Goal: Find specific page/section: Locate a particular part of the current website

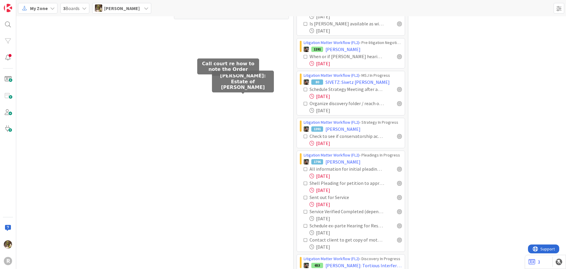
scroll to position [444, 0]
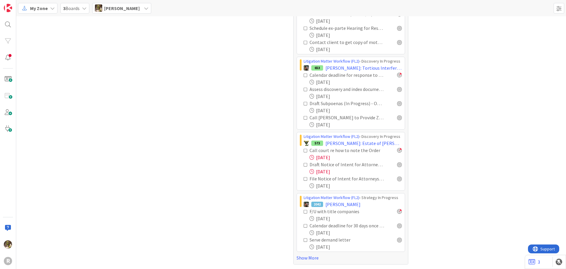
click at [48, 9] on div "My Zone" at bounding box center [38, 8] width 40 height 11
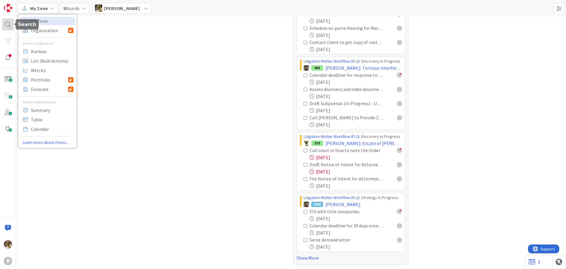
click at [8, 22] on div at bounding box center [8, 25] width 12 height 12
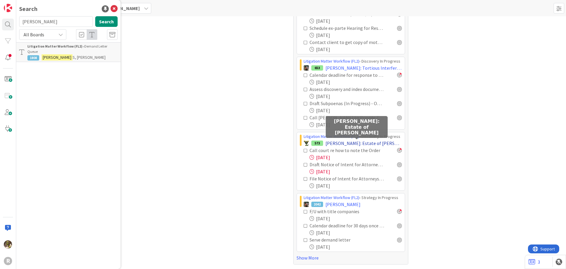
click at [347, 143] on span "[PERSON_NAME]: Estate of [PERSON_NAME]" at bounding box center [364, 143] width 76 height 7
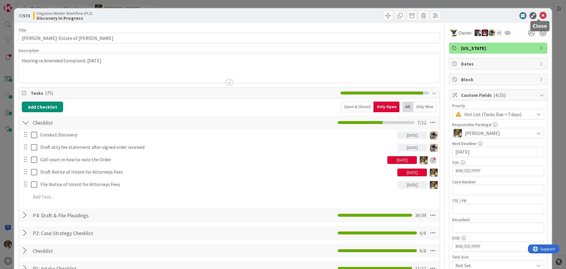
click at [540, 17] on icon at bounding box center [543, 15] width 7 height 7
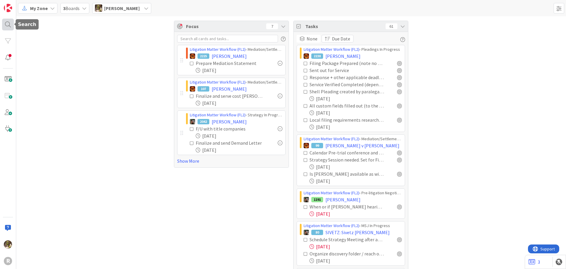
click at [5, 24] on div at bounding box center [8, 25] width 12 height 12
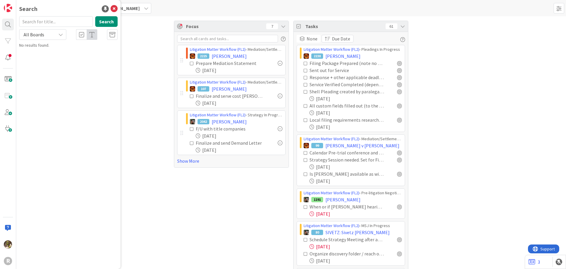
click at [47, 21] on input "text" at bounding box center [56, 21] width 74 height 11
type input "o"
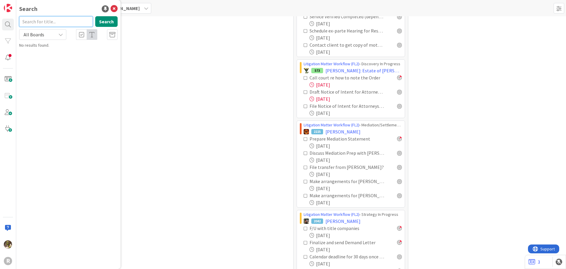
scroll to position [384, 0]
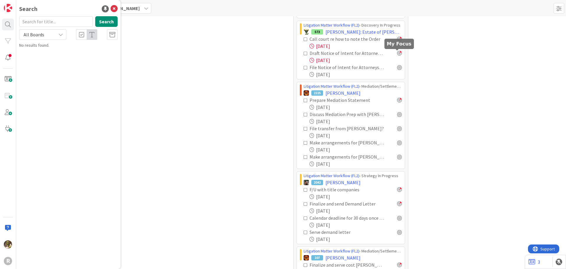
click at [397, 54] on div at bounding box center [399, 53] width 5 height 5
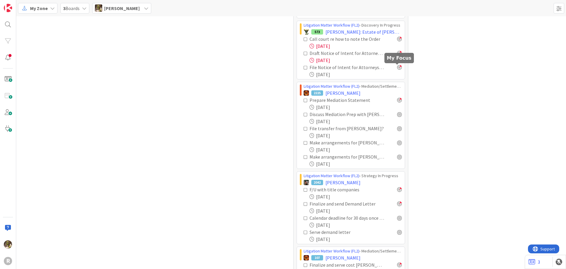
click at [397, 67] on div at bounding box center [399, 67] width 5 height 5
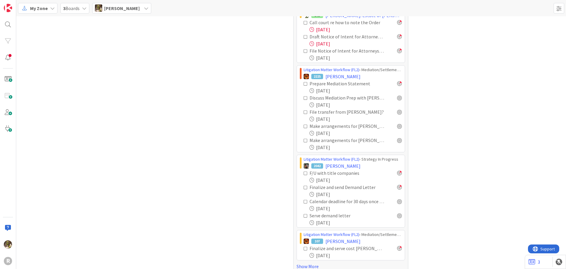
scroll to position [409, 0]
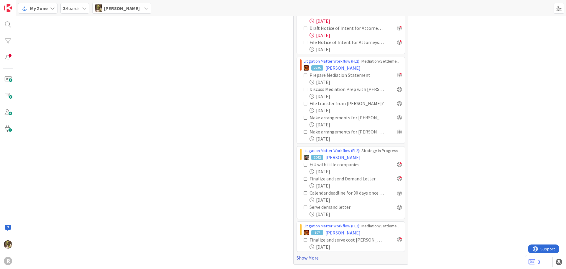
click at [299, 259] on link "Show More" at bounding box center [351, 257] width 109 height 7
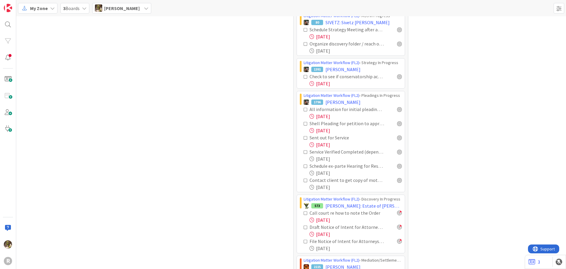
scroll to position [0, 0]
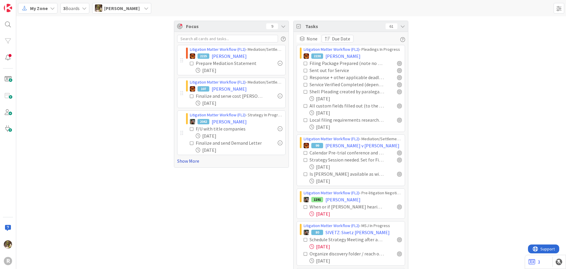
click at [193, 162] on link "Show More" at bounding box center [231, 160] width 109 height 7
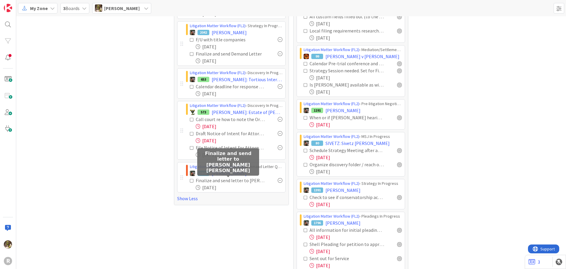
scroll to position [89, 0]
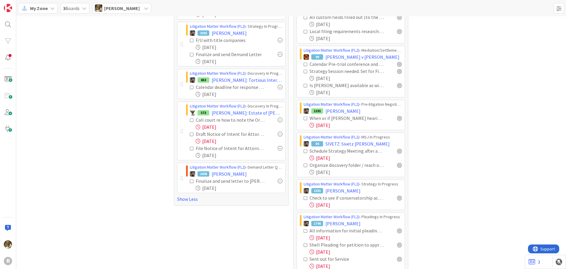
click at [47, 10] on span "My Zone" at bounding box center [39, 8] width 18 height 7
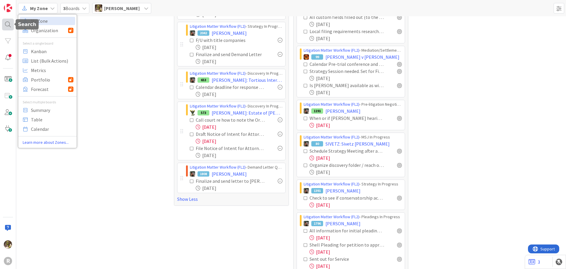
click at [9, 23] on div at bounding box center [8, 25] width 12 height 12
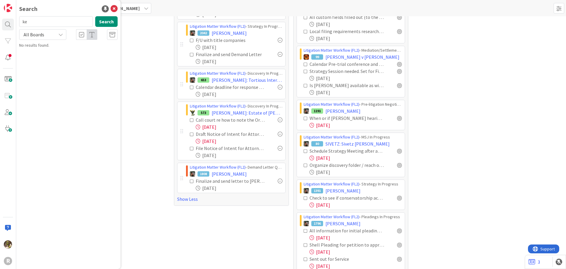
type input "k"
type input "lemke"
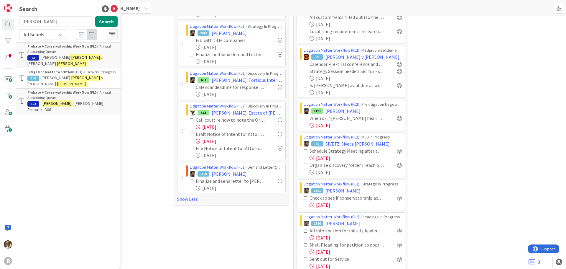
click at [84, 69] on div "Litigation Matter Workflow (FL2) › Discovery In Progress" at bounding box center [72, 71] width 90 height 5
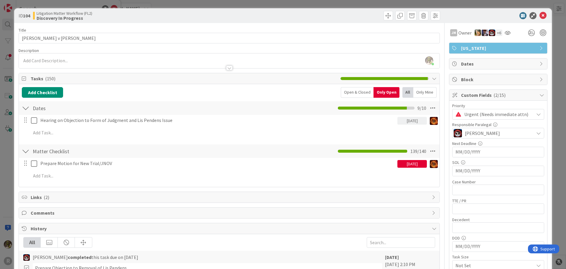
click at [353, 90] on div "Open & Closed" at bounding box center [357, 92] width 33 height 11
click at [418, 90] on div "Only Mine" at bounding box center [425, 92] width 23 height 11
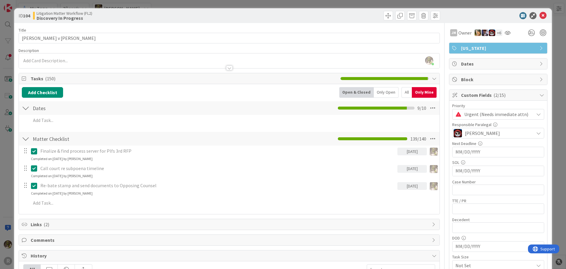
click at [93, 158] on div "Completed on 06/13/2025 by Minka Laine Friesen" at bounding box center [62, 158] width 62 height 5
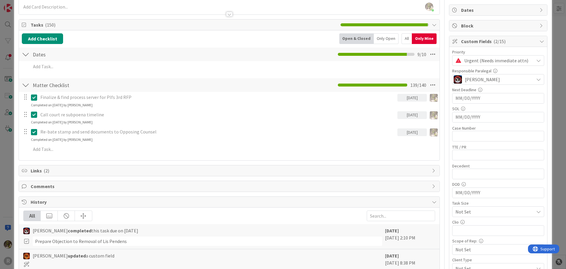
scroll to position [59, 0]
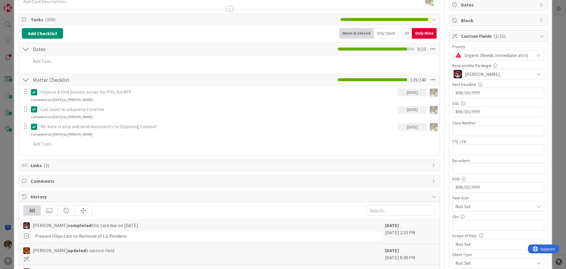
click at [127, 91] on p "Finalize & find process server for Plfs 3rd RFP" at bounding box center [217, 92] width 355 height 7
click at [35, 92] on icon at bounding box center [35, 92] width 9 height 7
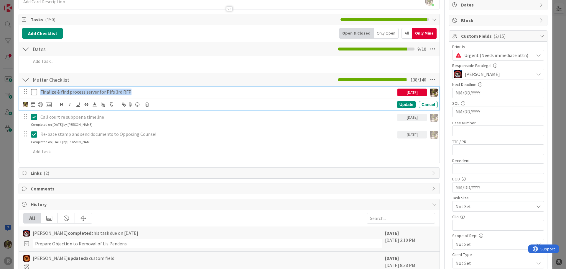
drag, startPoint x: 130, startPoint y: 92, endPoint x: 40, endPoint y: 89, distance: 90.6
click at [40, 89] on div "Finalize & find process server for Plfs 3rd RFP" at bounding box center [218, 92] width 360 height 10
copy p "Finalize & find process server for Plfs 3rd RFP"
click at [34, 92] on icon at bounding box center [35, 92] width 9 height 7
